Goal: Download file/media

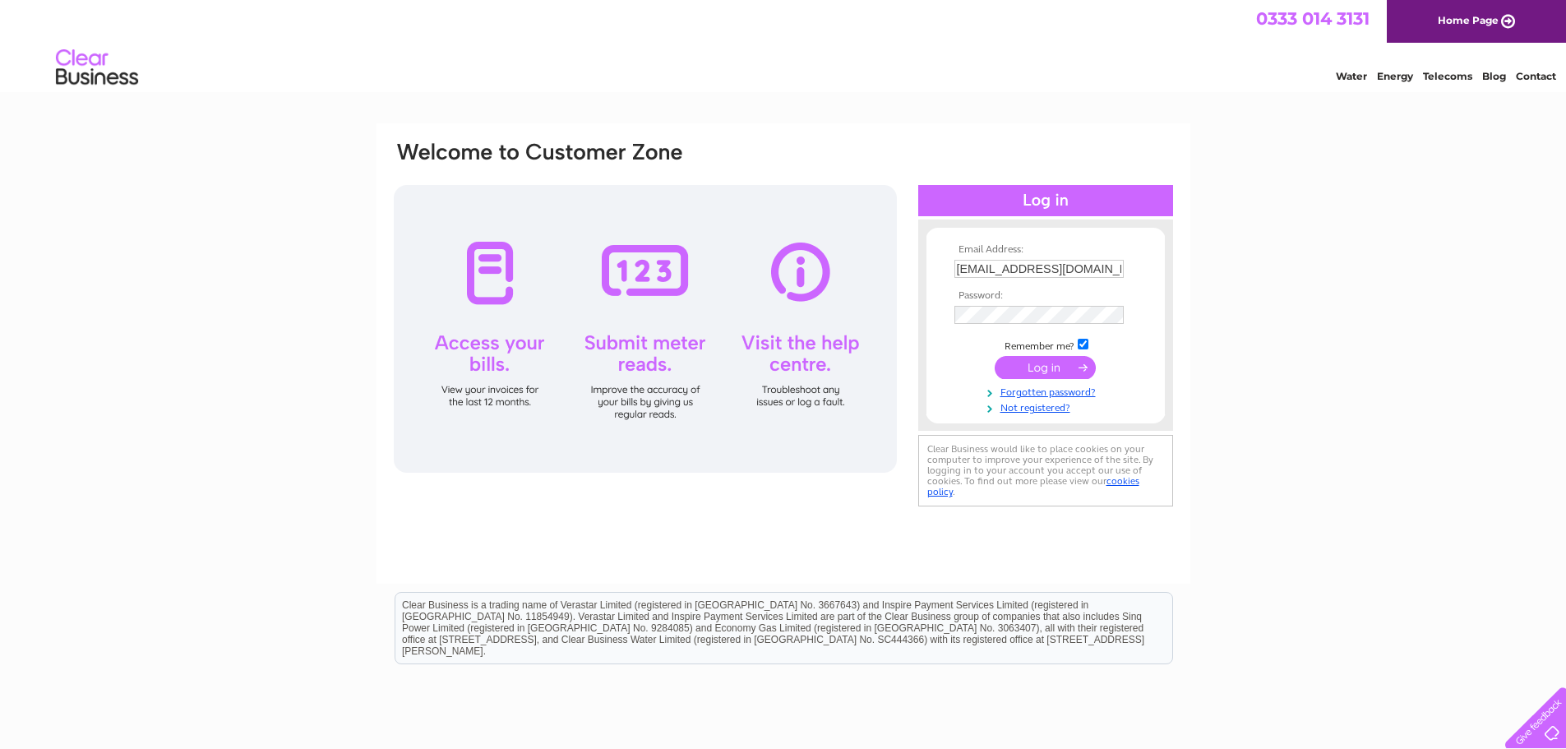
click at [1113, 266] on input "enzosfishandchips@hotmail.com" at bounding box center [1039, 269] width 169 height 18
click at [1113, 266] on input "enzosfishandchips@hotmail.com" at bounding box center [1040, 270] width 171 height 20
type input "piccolo.paolo.ltd@gmail.com"
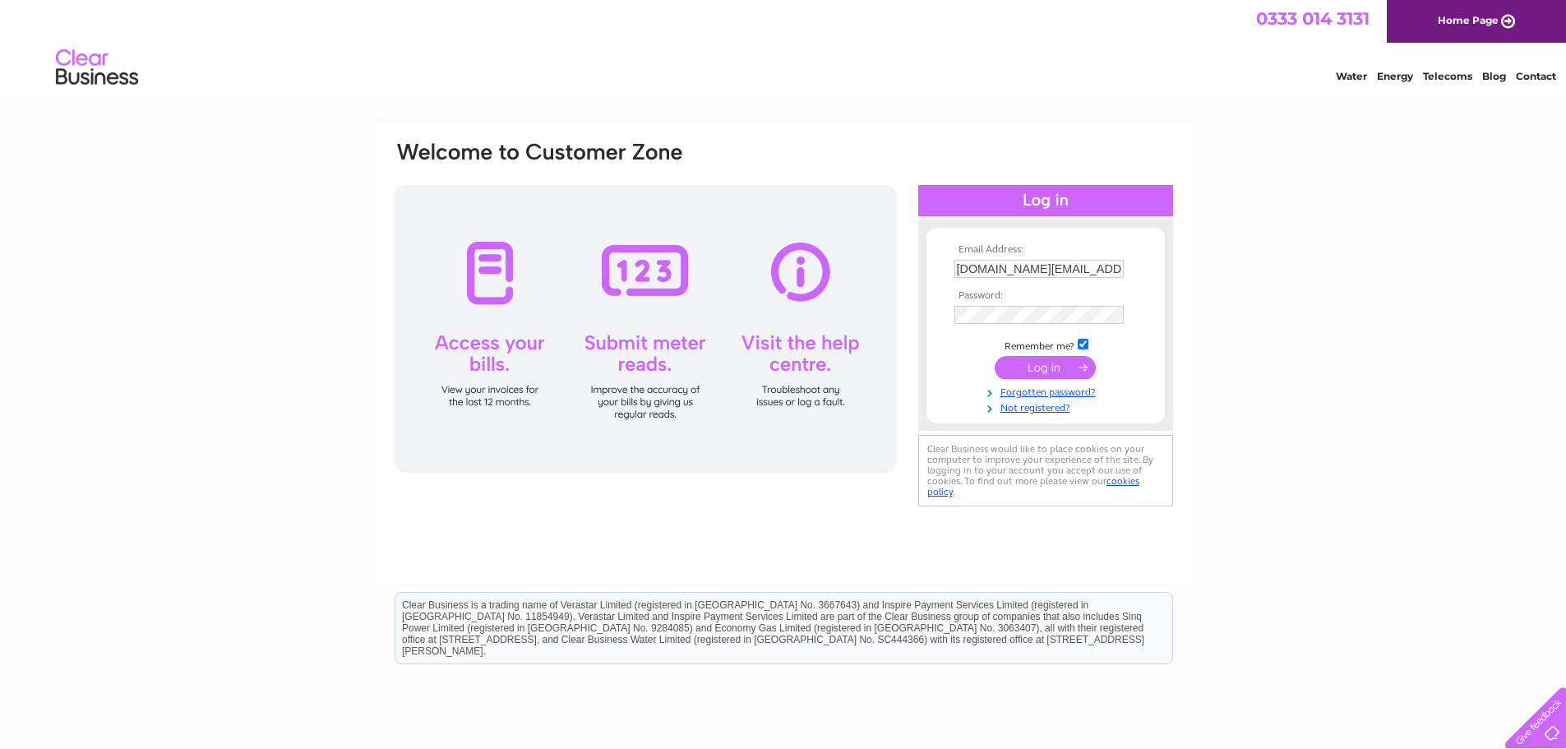
click at [1039, 367] on input "submit" at bounding box center [1045, 367] width 101 height 23
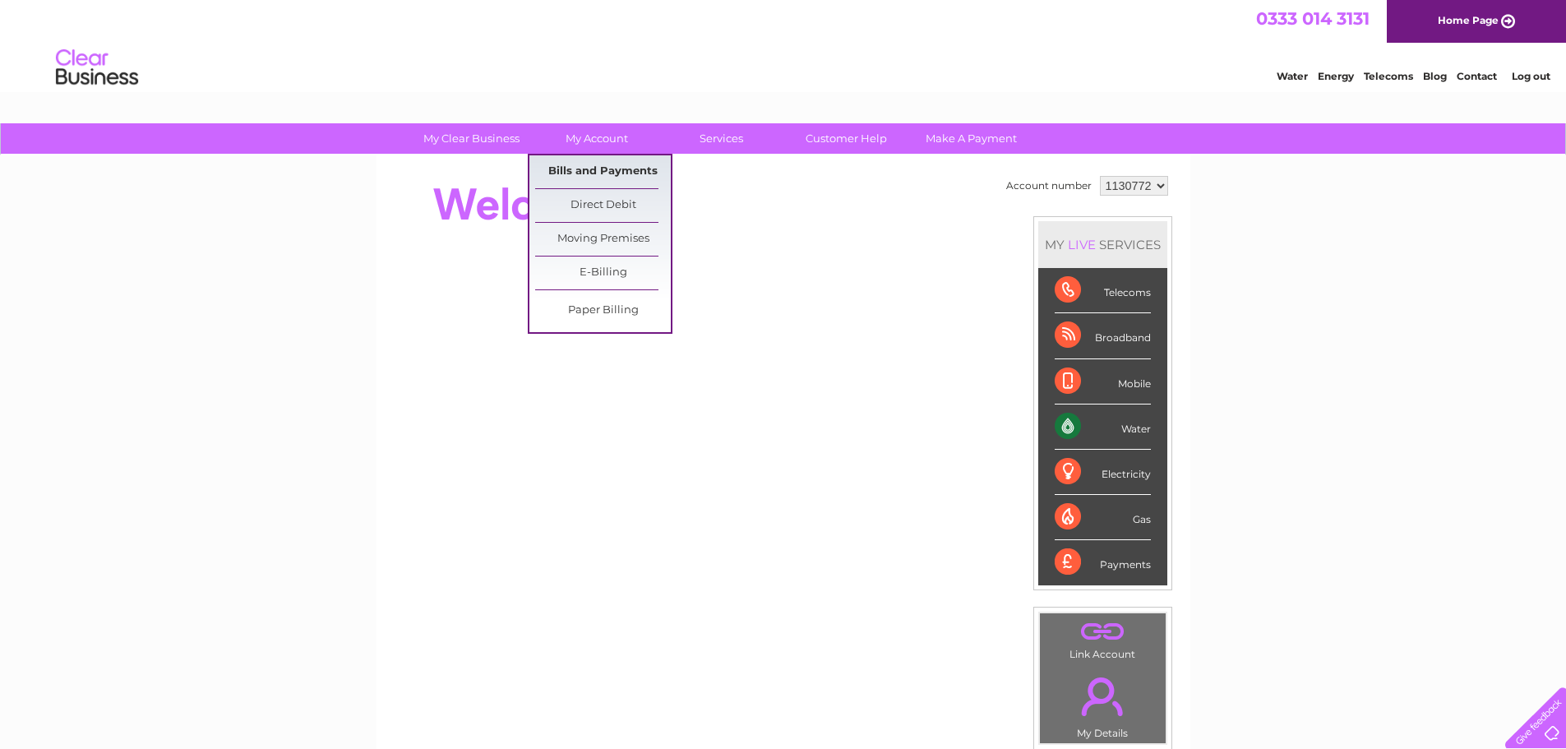
click at [562, 178] on link "Bills and Payments" at bounding box center [603, 171] width 136 height 33
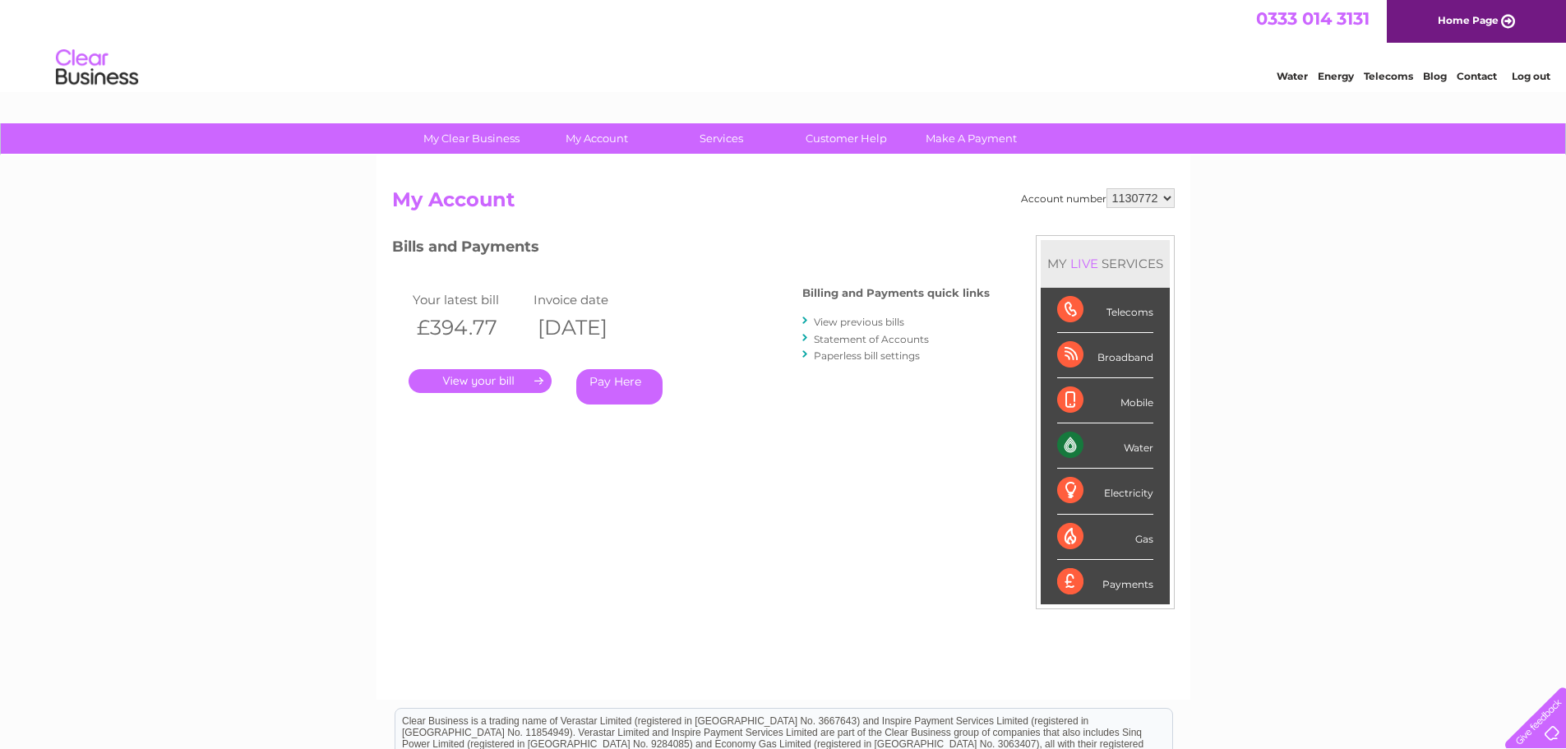
click at [869, 323] on link "View previous bills" at bounding box center [859, 322] width 90 height 12
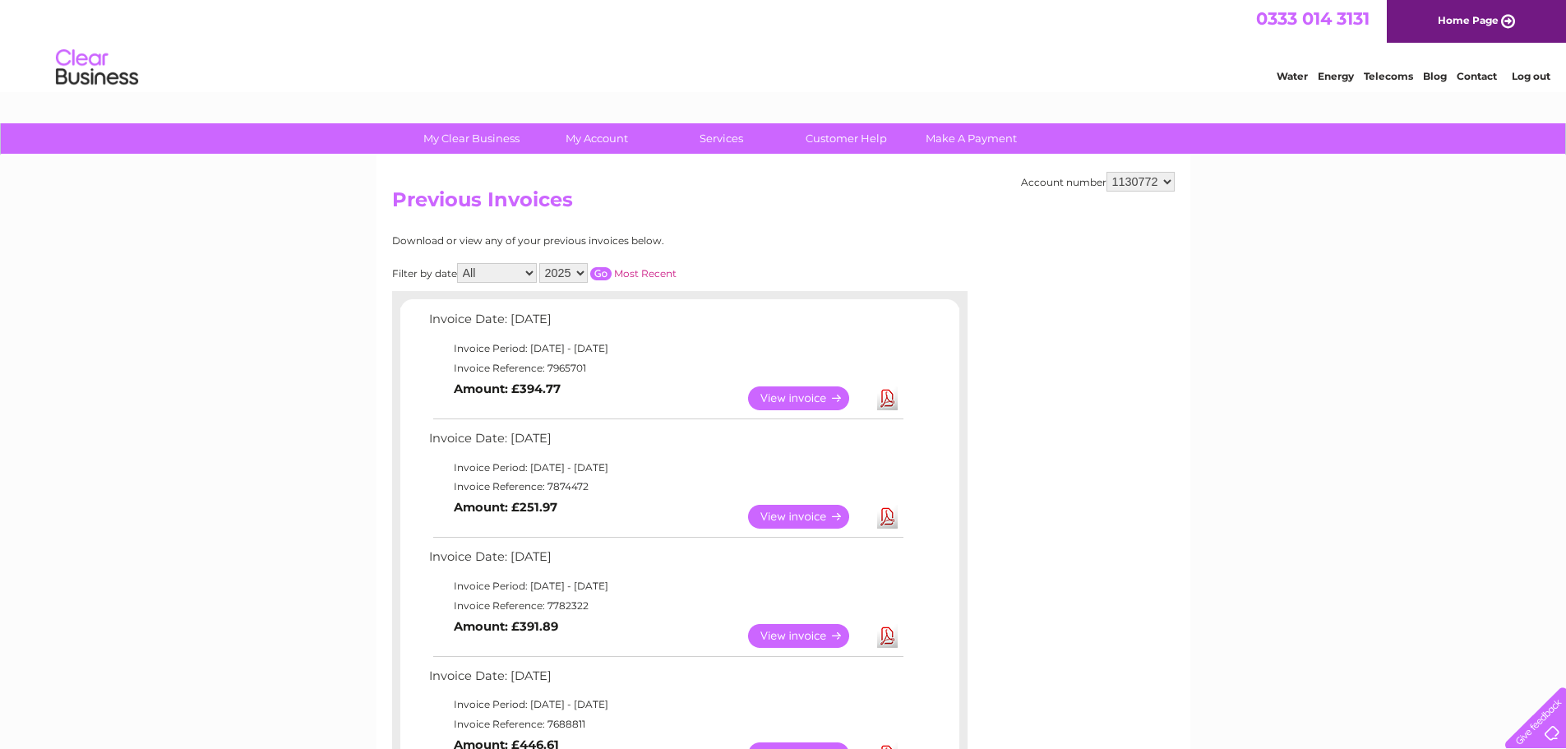
scroll to position [82, 0]
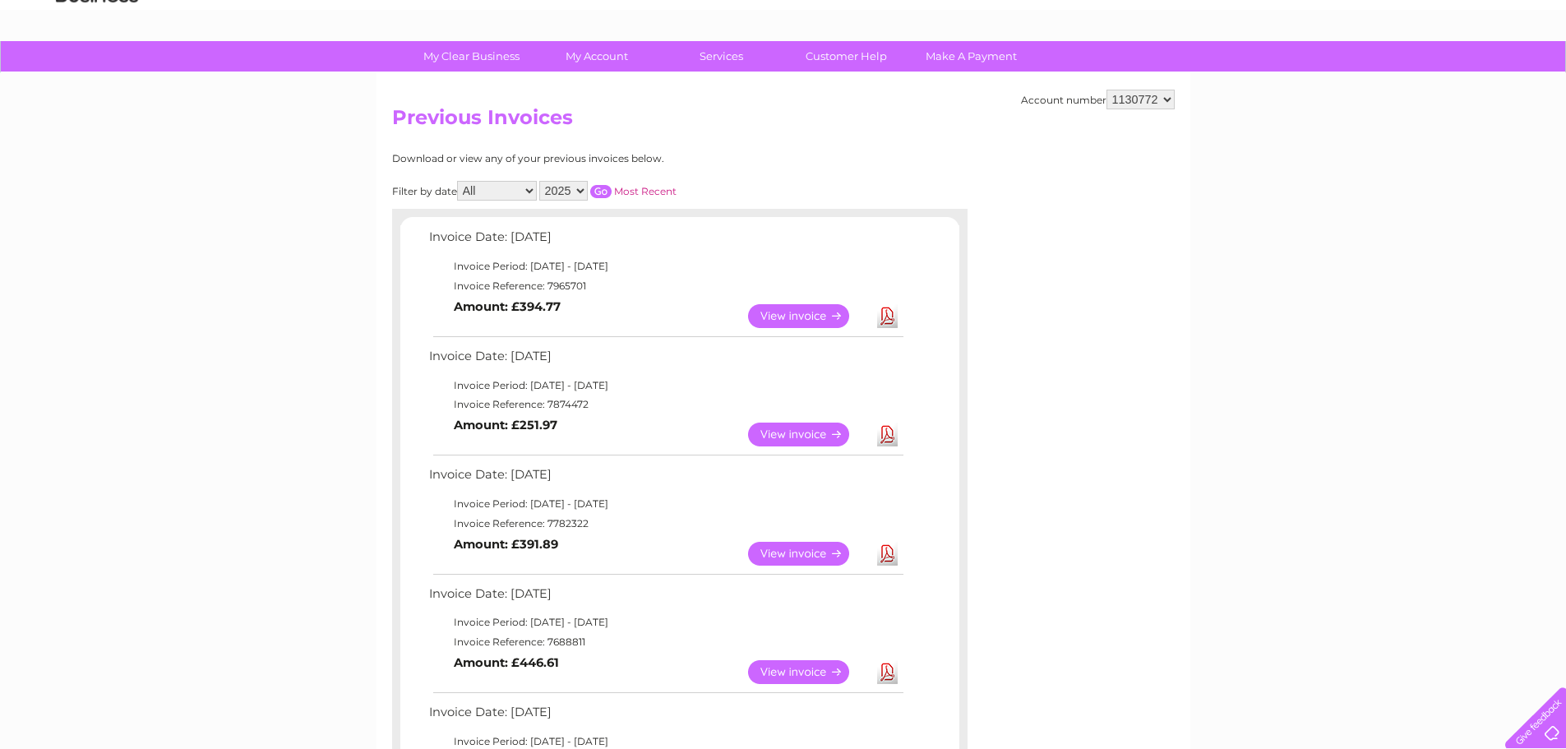
click at [886, 557] on link "Download" at bounding box center [887, 554] width 21 height 24
click at [886, 437] on link "Download" at bounding box center [887, 435] width 21 height 24
click at [887, 310] on link "Download" at bounding box center [887, 316] width 21 height 24
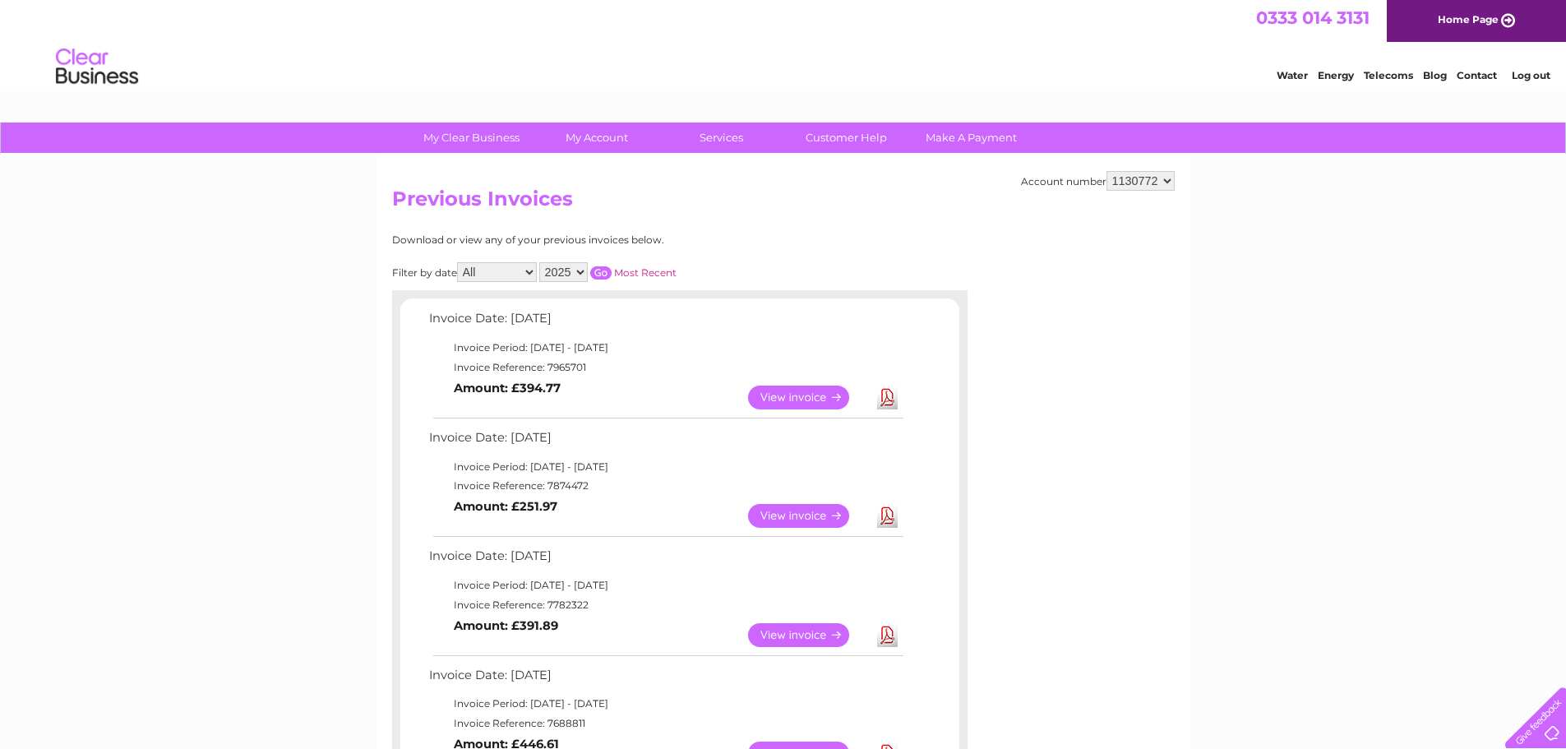
scroll to position [0, 0]
click at [1532, 78] on link "Log out" at bounding box center [1531, 76] width 39 height 12
